Goal: Task Accomplishment & Management: Manage account settings

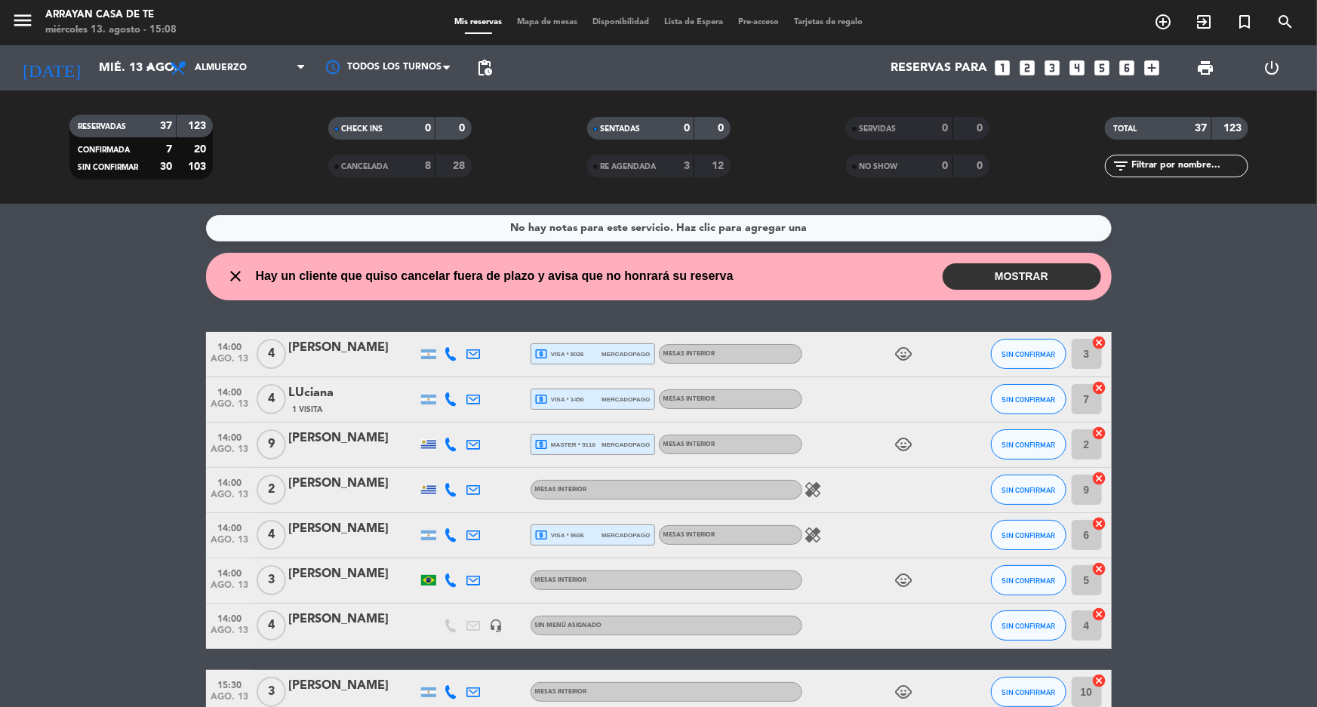
click at [1005, 272] on button "MOSTRAR" at bounding box center [1022, 276] width 158 height 26
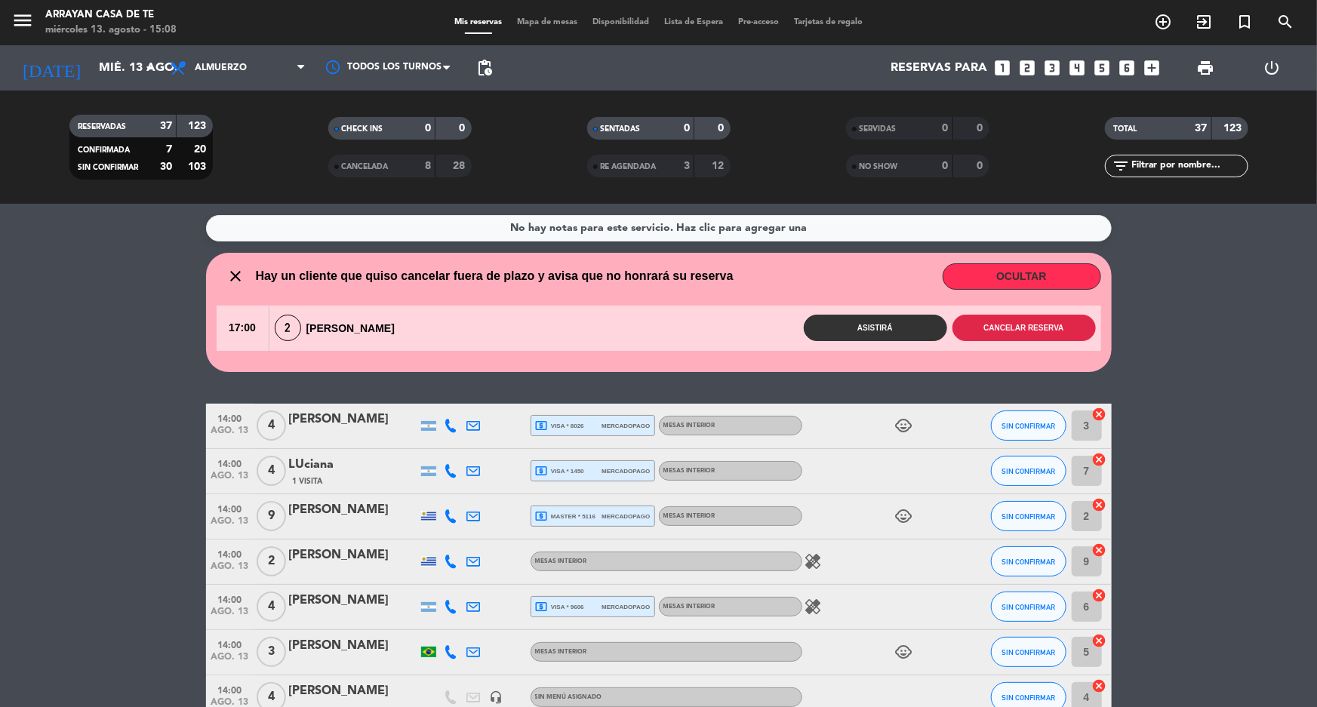
click at [1051, 330] on button "Cancelar reserva" at bounding box center [1023, 328] width 143 height 26
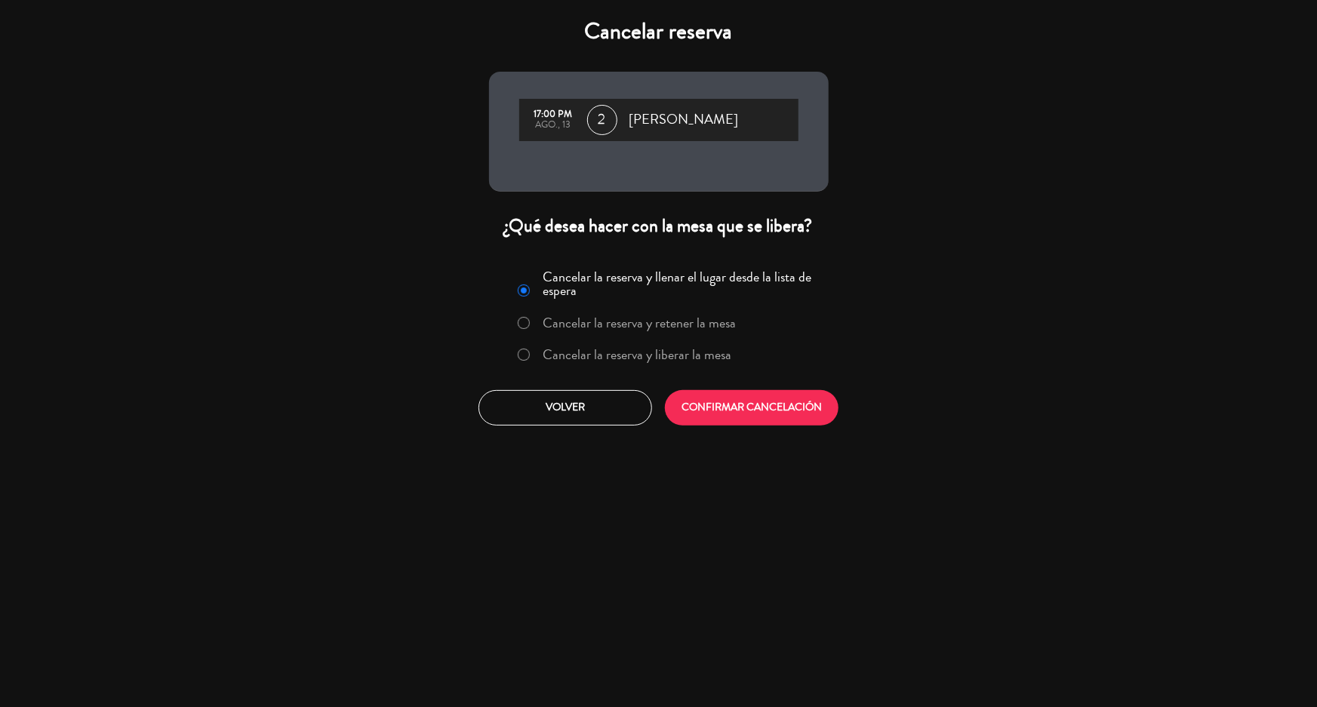
click at [656, 353] on label "Cancelar la reserva y liberar la mesa" at bounding box center [637, 355] width 189 height 14
click at [752, 405] on button "CONFIRMAR CANCELACIÓN" at bounding box center [752, 407] width 174 height 35
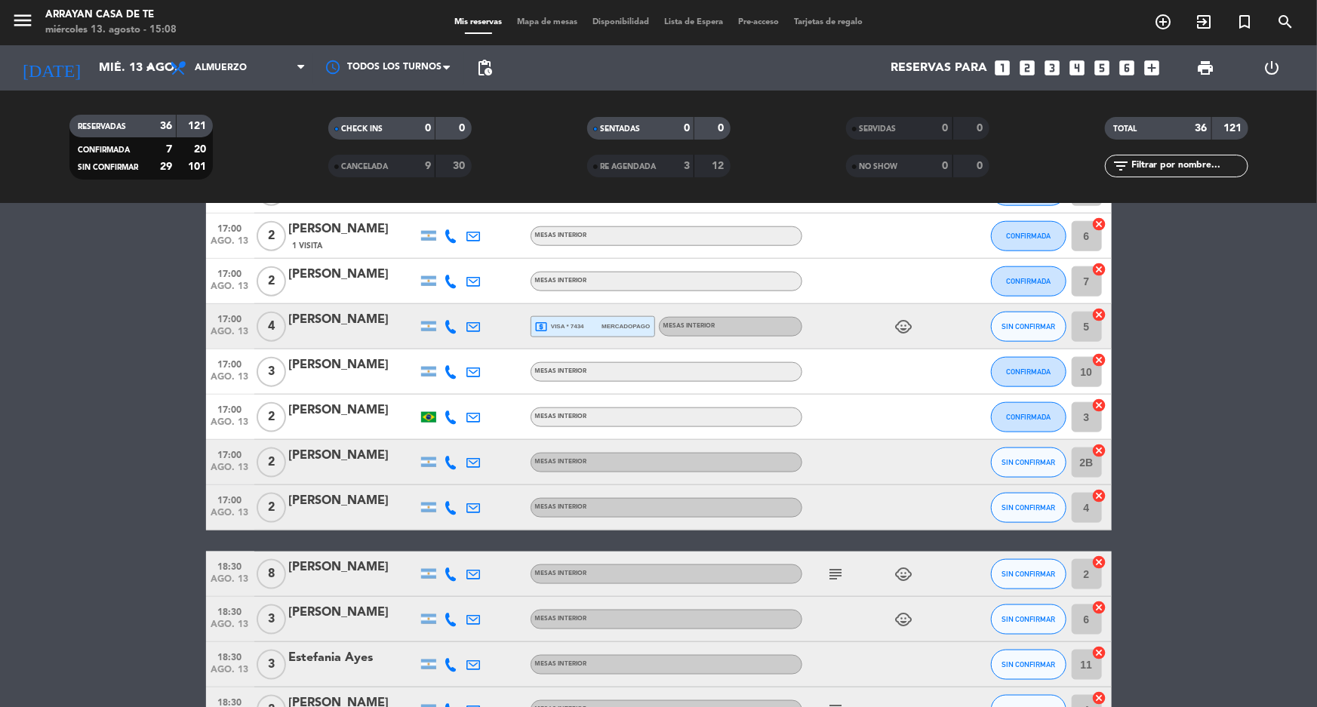
scroll to position [1029, 0]
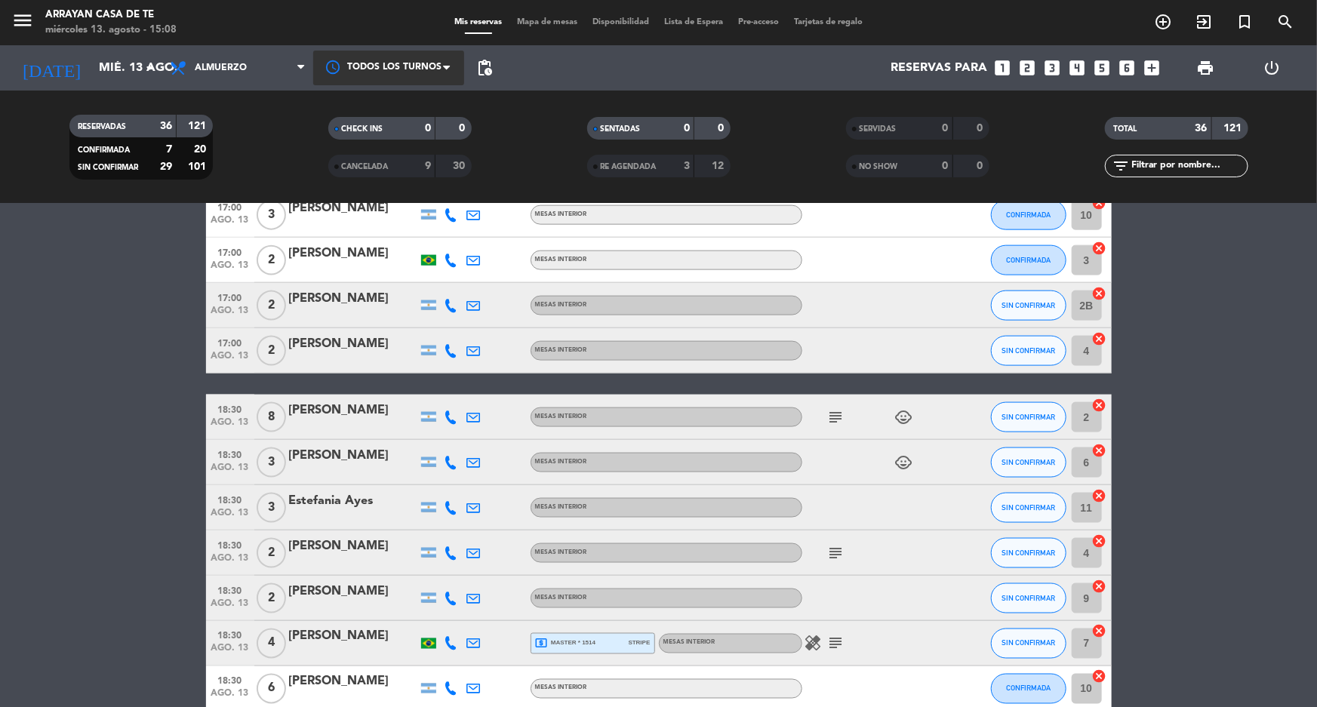
click at [436, 63] on div at bounding box center [388, 68] width 151 height 34
click at [482, 68] on span "pending_actions" at bounding box center [484, 68] width 18 height 18
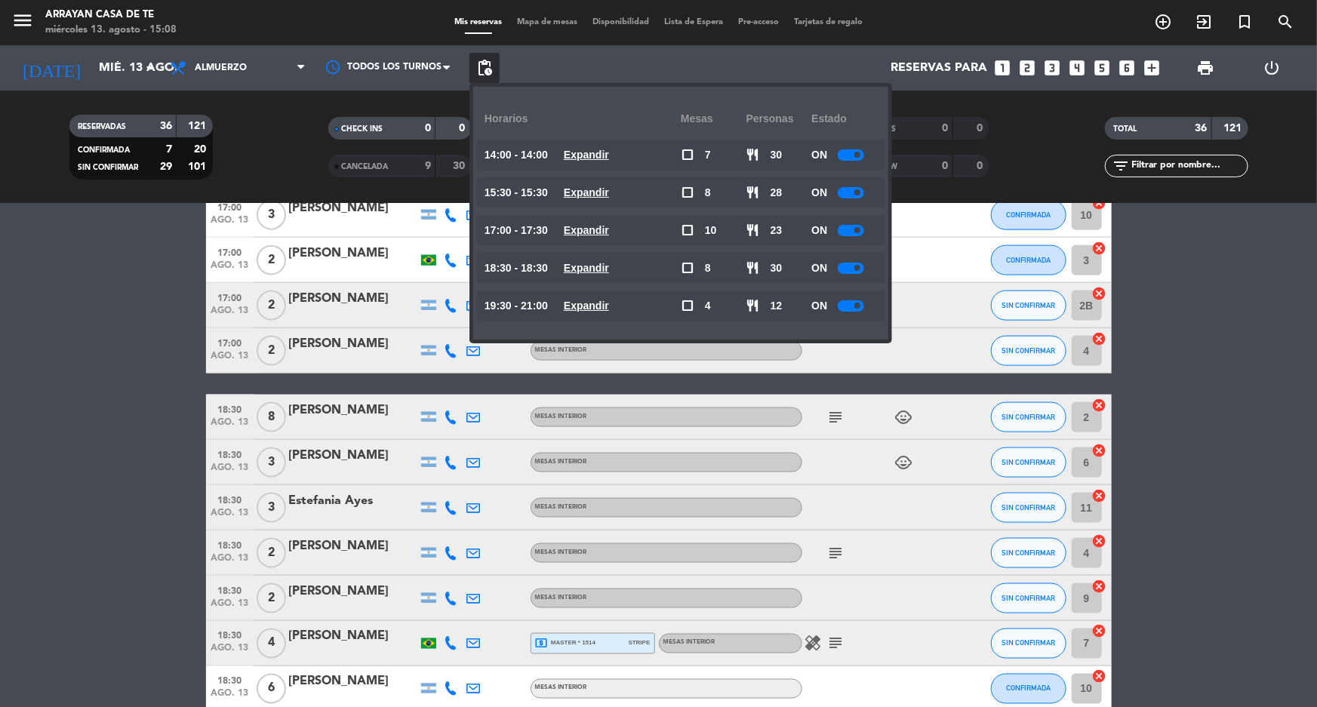
click at [861, 226] on div at bounding box center [851, 230] width 26 height 11
click at [101, 427] on bookings-row "14:00 ago. 13 4 Ángeles Beltramone local_atm visa * 8026 mercadopago MESAS INTE…" at bounding box center [658, 101] width 1317 height 1715
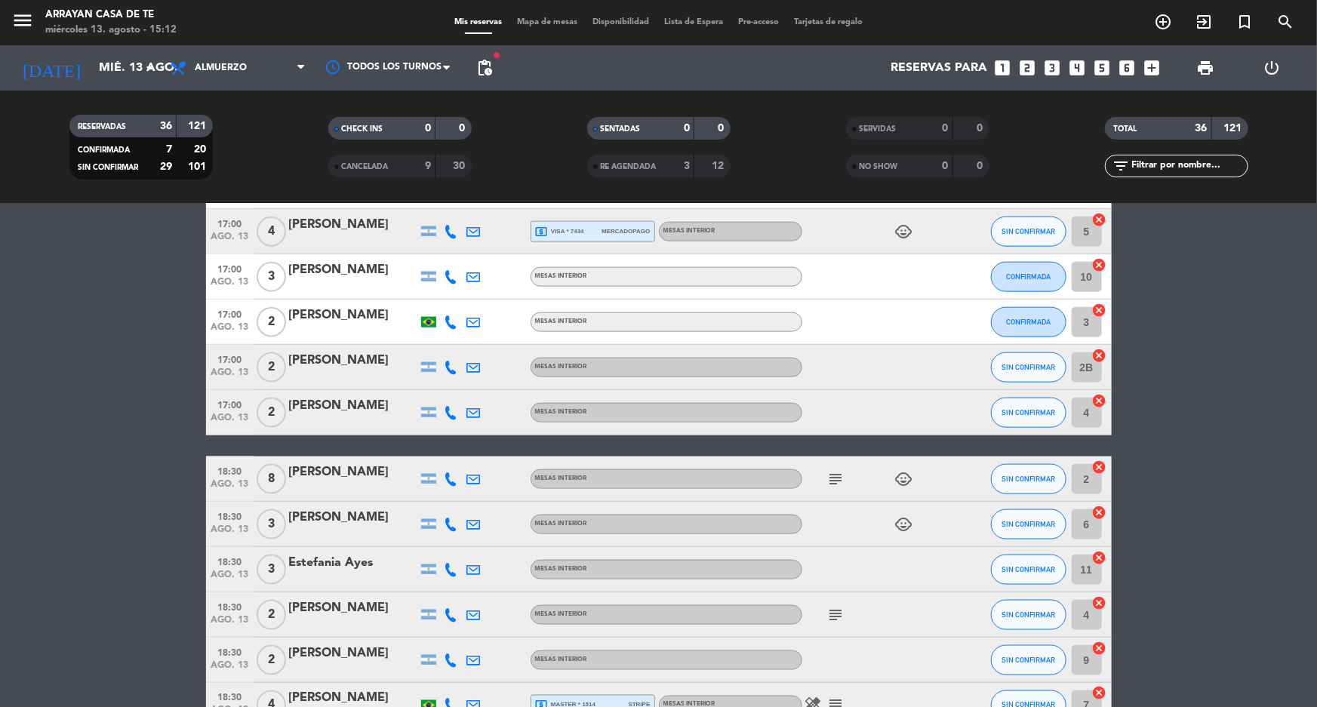
scroll to position [891, 0]
